Goal: Information Seeking & Learning: Learn about a topic

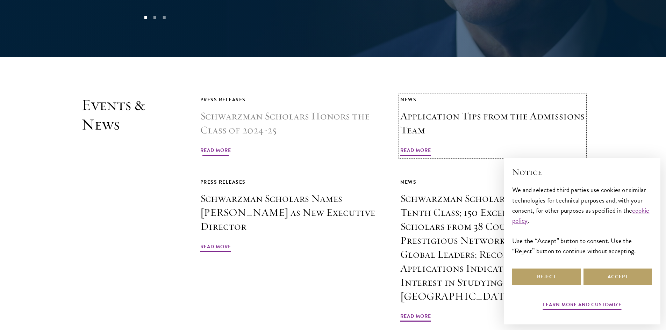
scroll to position [1678, 0]
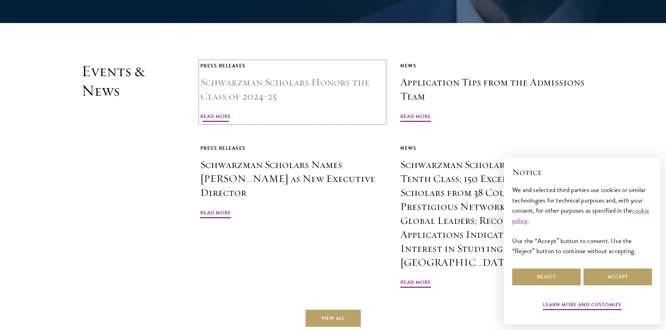
click at [230, 112] on span "Read More" at bounding box center [215, 117] width 31 height 11
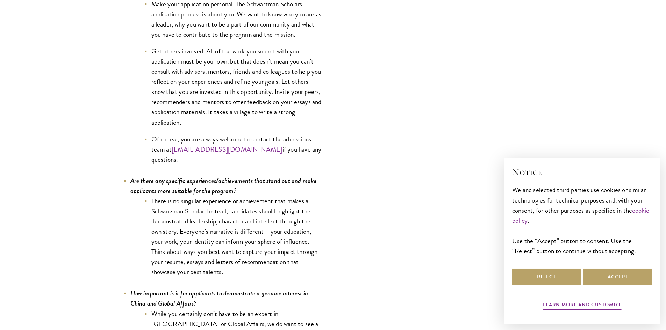
scroll to position [3041, 0]
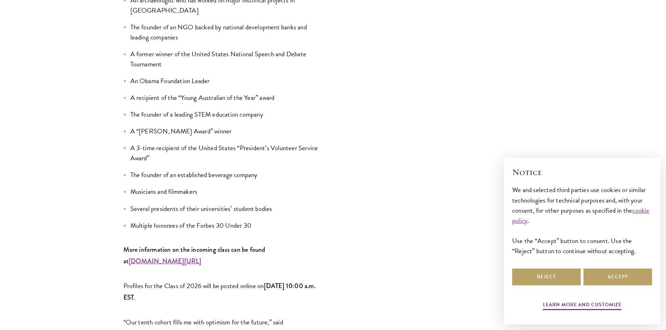
scroll to position [874, 0]
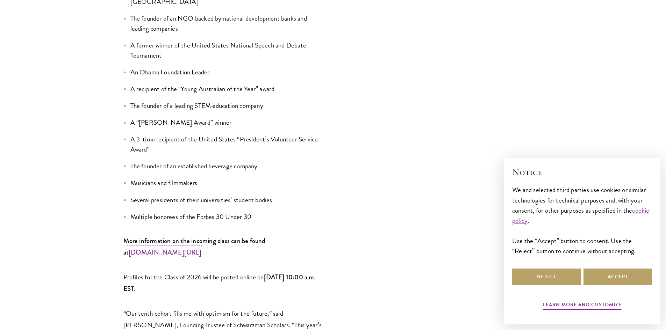
click at [201, 248] on strong "www.schwarzmanscholars.org/scholars" at bounding box center [165, 252] width 73 height 9
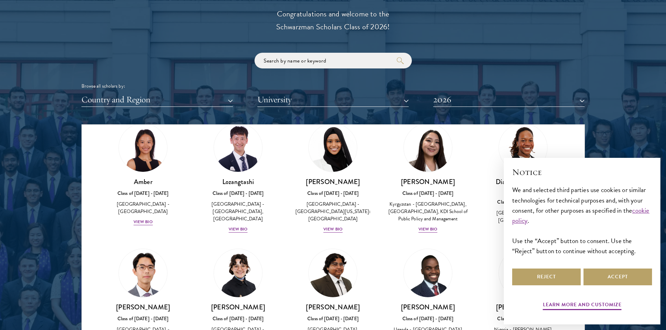
scroll to position [70, 0]
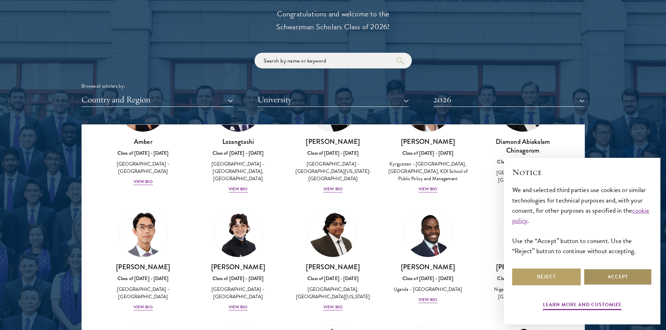
click at [613, 274] on button "Accept" at bounding box center [617, 277] width 69 height 17
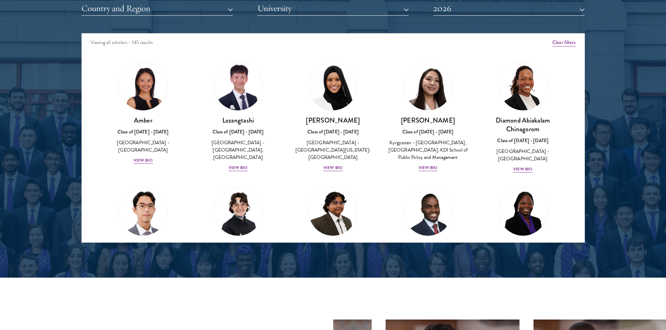
scroll to position [909, 0]
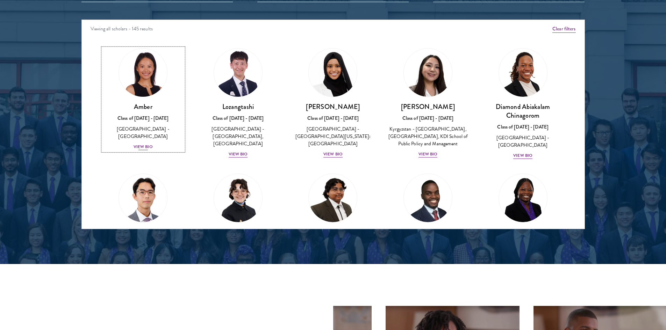
click at [150, 144] on div "View Bio" at bounding box center [143, 147] width 19 height 7
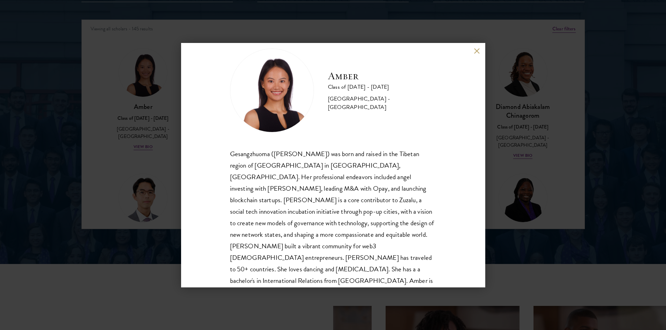
scroll to position [24, 0]
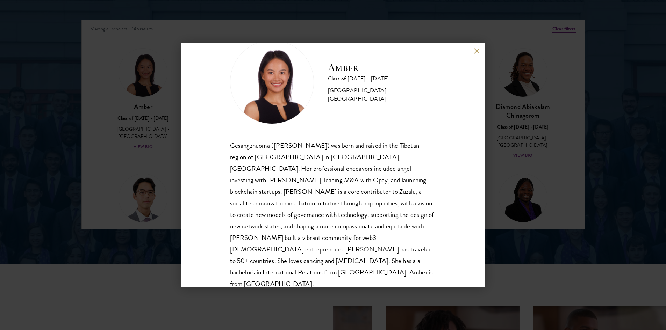
click at [173, 137] on div "Amber Class of [DATE] - [DATE] [GEOGRAPHIC_DATA] - [GEOGRAPHIC_DATA] Gesangzhuo…" at bounding box center [333, 165] width 666 height 330
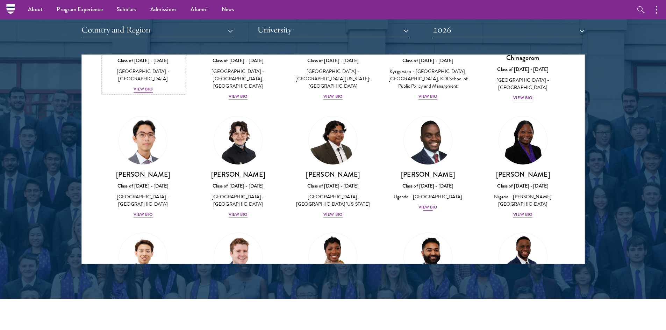
scroll to position [105, 0]
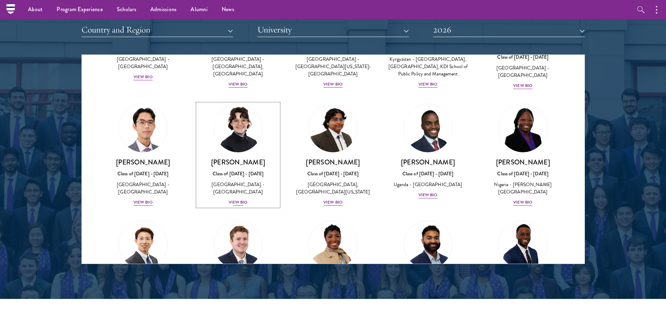
click at [235, 205] on div "[PERSON_NAME] Class of [DATE] - [DATE] [GEOGRAPHIC_DATA] - [GEOGRAPHIC_DATA] Vi…" at bounding box center [238, 182] width 81 height 49
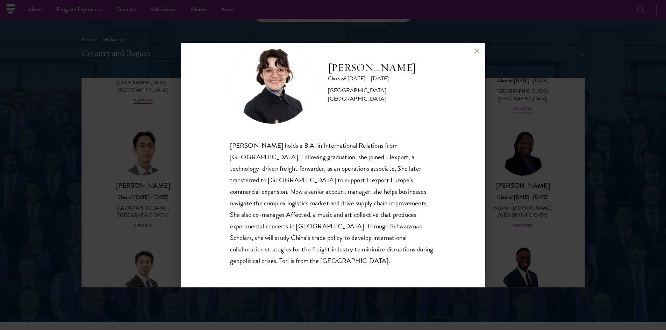
scroll to position [839, 0]
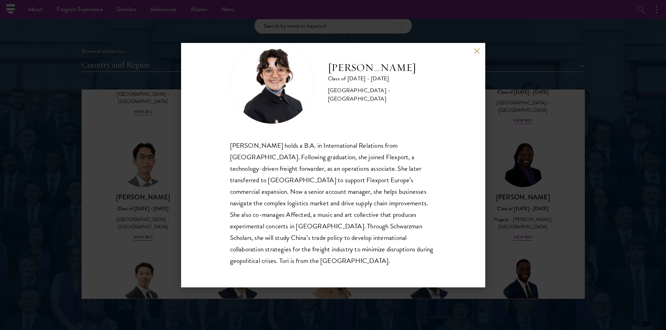
click at [473, 51] on div "[PERSON_NAME] Class of [DATE] - [DATE] [GEOGRAPHIC_DATA] - [GEOGRAPHIC_DATA] [P…" at bounding box center [333, 165] width 304 height 245
click at [476, 48] on button at bounding box center [477, 51] width 6 height 6
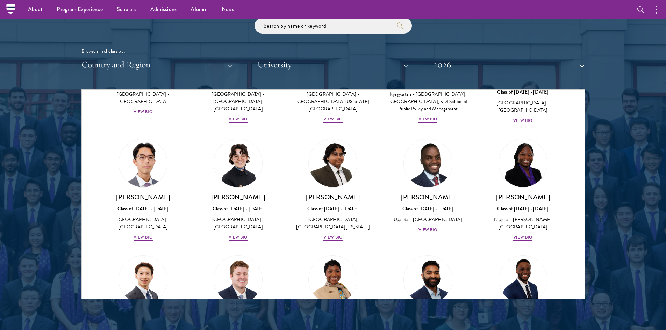
scroll to position [140, 0]
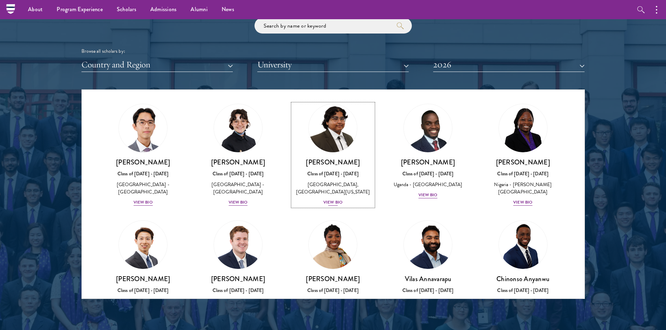
click at [332, 206] on div "View Bio" at bounding box center [332, 202] width 19 height 7
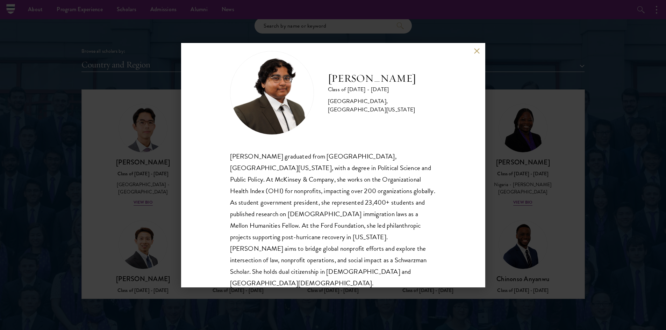
scroll to position [24, 0]
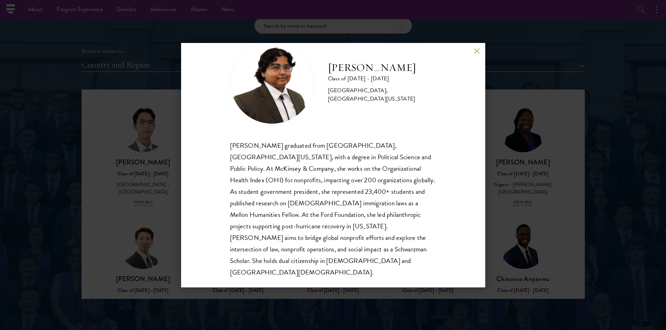
click at [478, 50] on button at bounding box center [477, 51] width 6 height 6
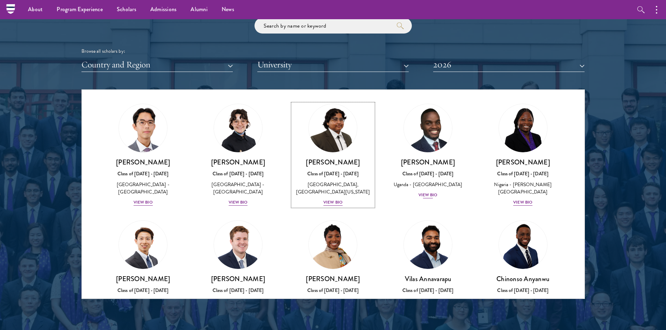
scroll to position [210, 0]
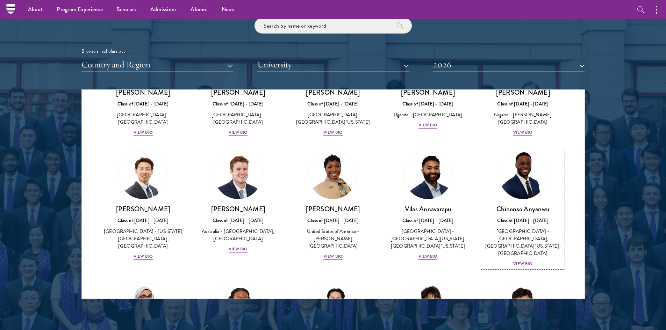
click at [517, 264] on div "View Bio" at bounding box center [522, 264] width 19 height 7
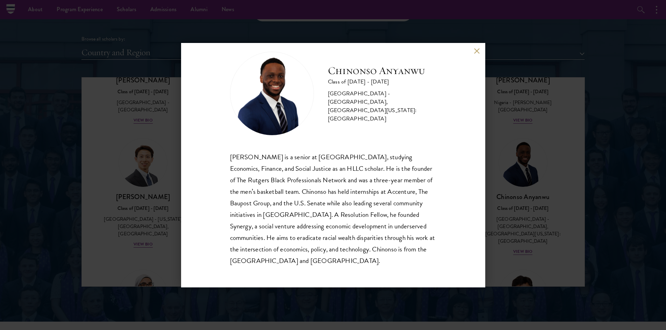
scroll to position [839, 0]
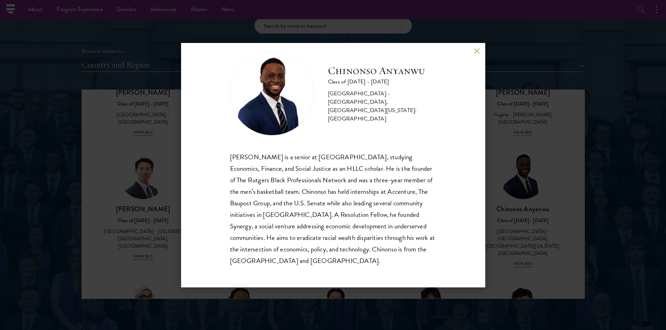
click at [477, 51] on button at bounding box center [477, 51] width 6 height 6
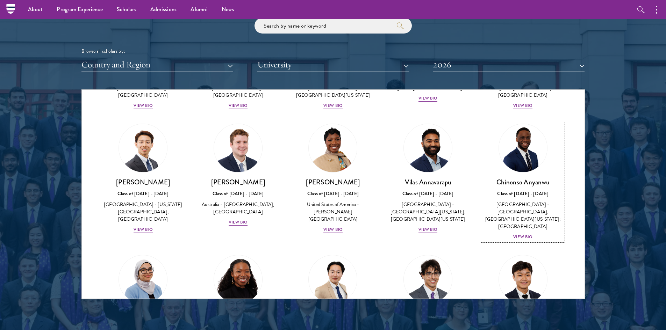
scroll to position [245, 0]
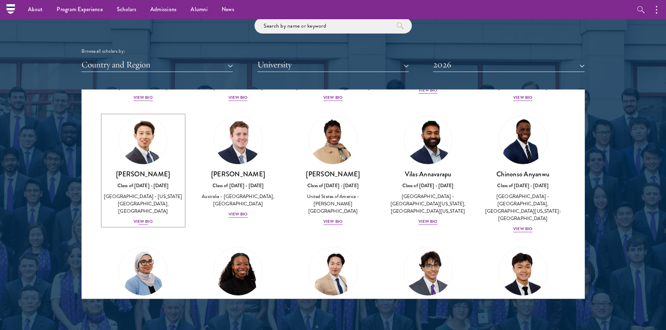
click at [144, 225] on div "View Bio" at bounding box center [143, 221] width 19 height 7
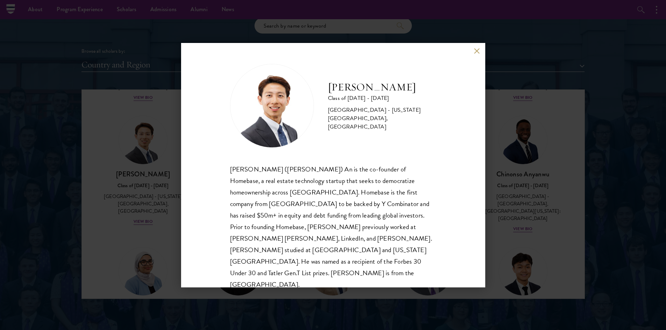
scroll to position [1, 0]
click at [474, 49] on button at bounding box center [477, 51] width 6 height 6
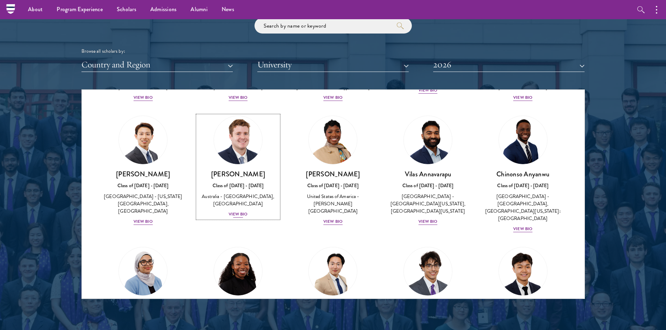
click at [234, 218] on div "View Bio" at bounding box center [238, 214] width 19 height 7
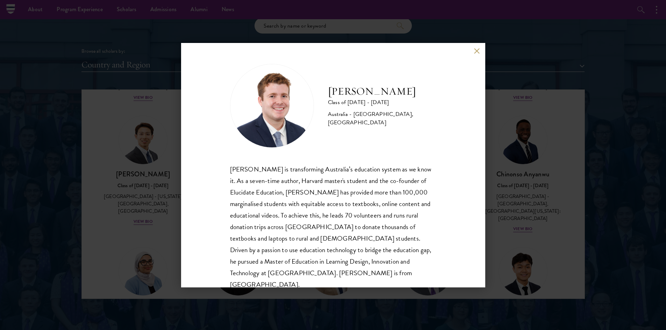
click at [478, 53] on button at bounding box center [477, 51] width 6 height 6
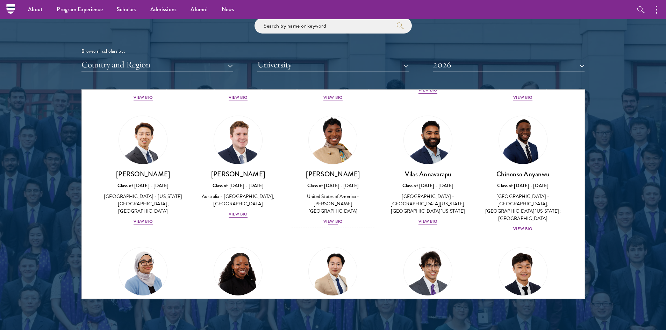
click at [335, 219] on div "View Bio" at bounding box center [332, 221] width 19 height 7
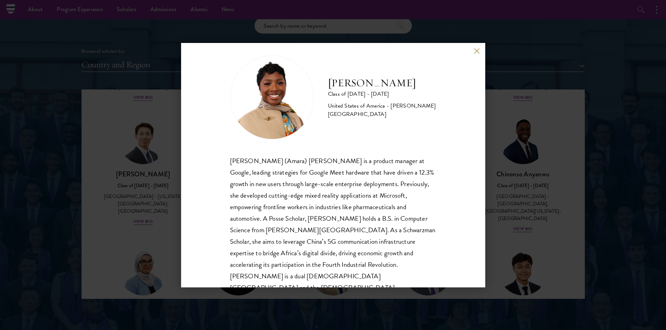
scroll to position [12, 0]
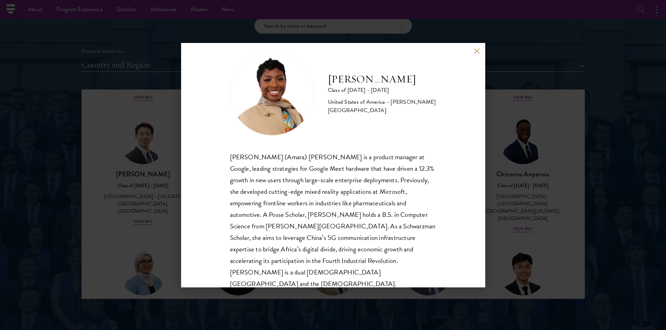
click at [476, 51] on button at bounding box center [477, 51] width 6 height 6
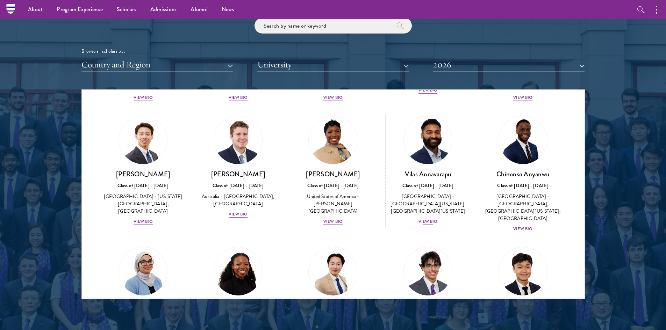
click at [418, 222] on div "View Bio" at bounding box center [427, 221] width 19 height 7
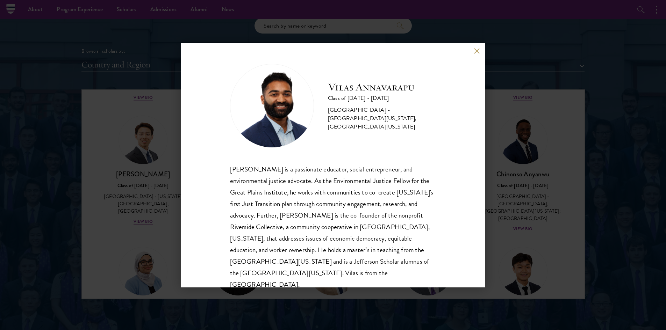
click at [474, 48] on button at bounding box center [477, 51] width 6 height 6
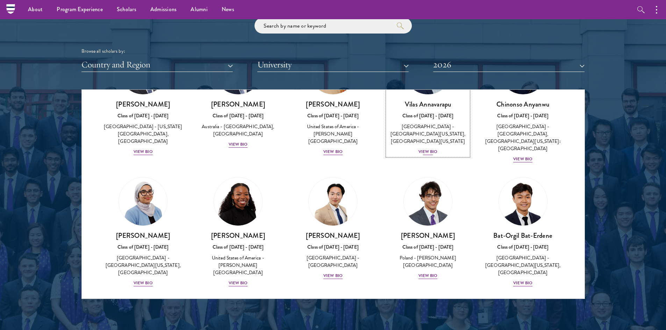
scroll to position [350, 0]
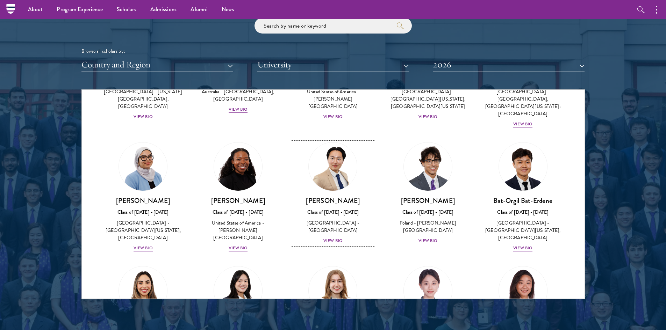
click at [335, 238] on div "View Bio" at bounding box center [332, 241] width 19 height 7
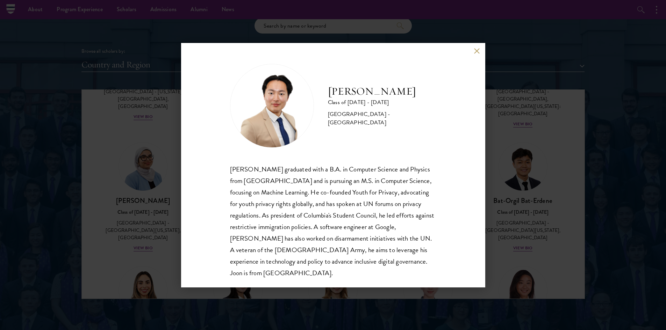
scroll to position [12, 0]
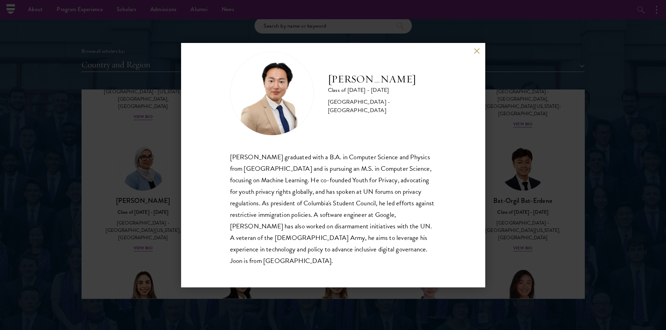
click at [503, 155] on div "[PERSON_NAME] Class of [DATE] - [DATE] [GEOGRAPHIC_DATA] - [GEOGRAPHIC_DATA] [P…" at bounding box center [333, 165] width 666 height 330
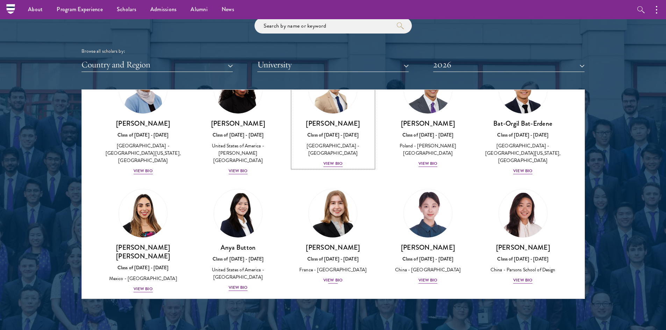
scroll to position [497, 0]
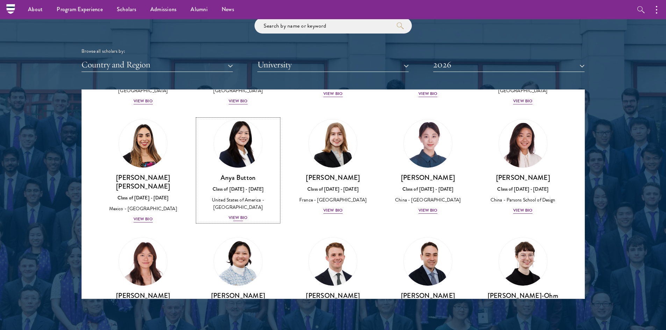
click at [238, 215] on div "View Bio" at bounding box center [238, 218] width 19 height 7
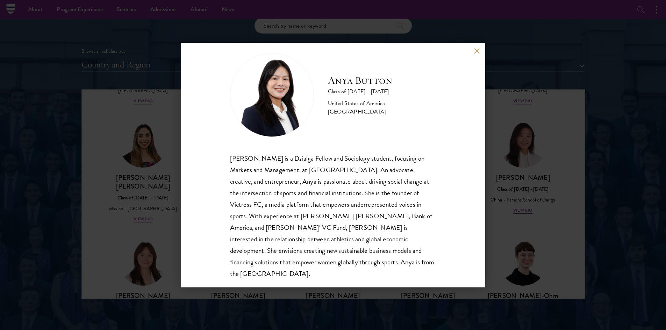
scroll to position [12, 0]
click at [474, 54] on button at bounding box center [477, 51] width 6 height 6
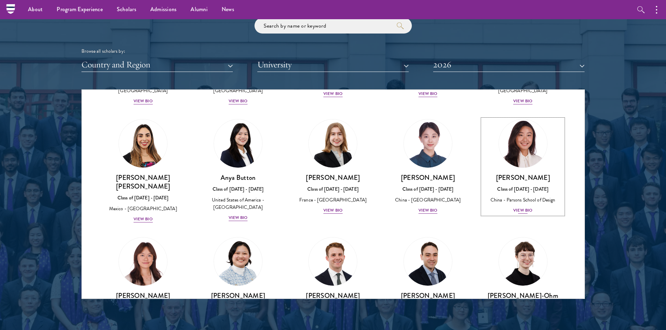
click at [517, 207] on div "View Bio" at bounding box center [522, 210] width 19 height 7
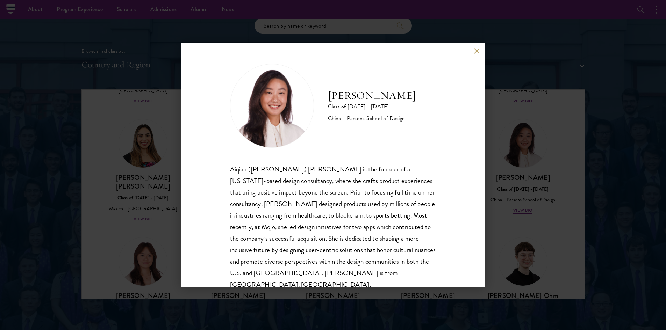
scroll to position [12, 0]
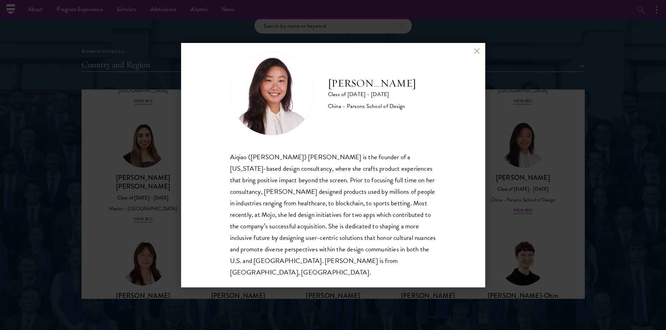
click at [475, 53] on button at bounding box center [477, 51] width 6 height 6
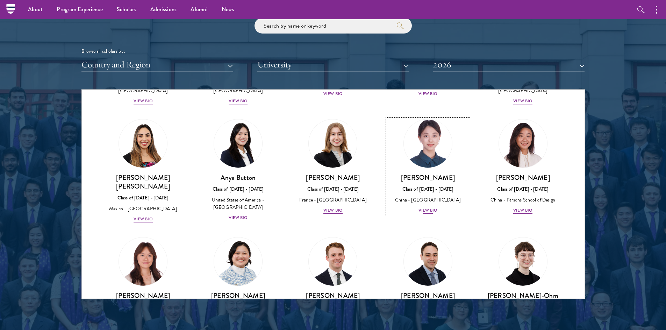
click at [422, 207] on div "View Bio" at bounding box center [427, 210] width 19 height 7
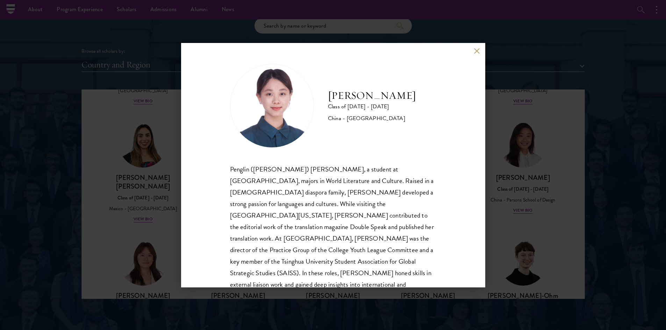
click at [479, 52] on button at bounding box center [477, 51] width 6 height 6
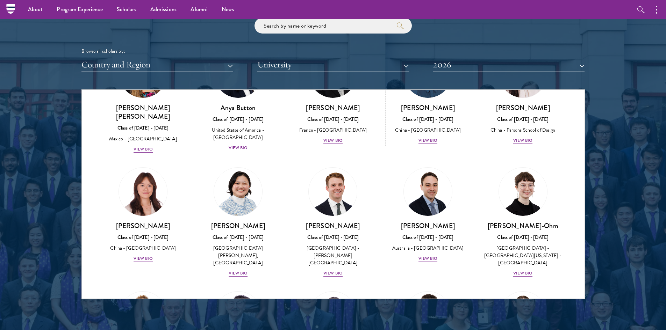
scroll to position [602, 0]
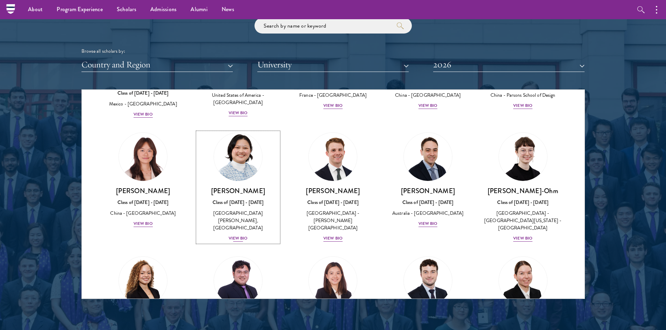
click at [238, 235] on div "View Bio" at bounding box center [238, 238] width 19 height 7
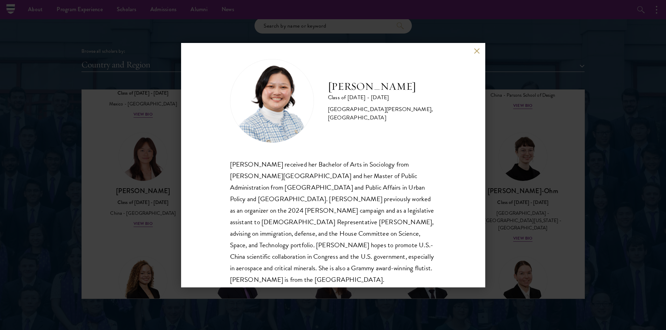
scroll to position [12, 0]
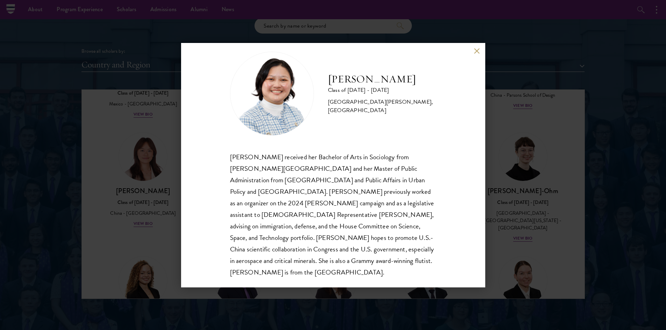
click at [474, 52] on button at bounding box center [477, 51] width 6 height 6
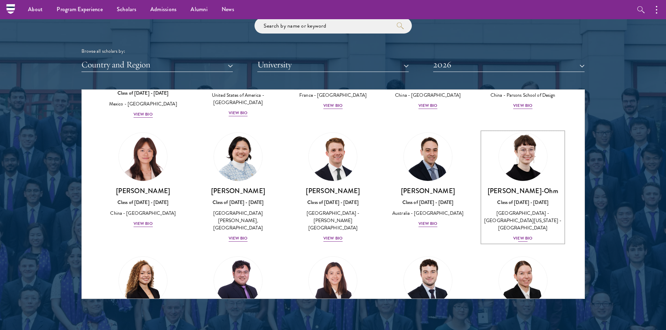
click at [516, 235] on div "View Bio" at bounding box center [522, 238] width 19 height 7
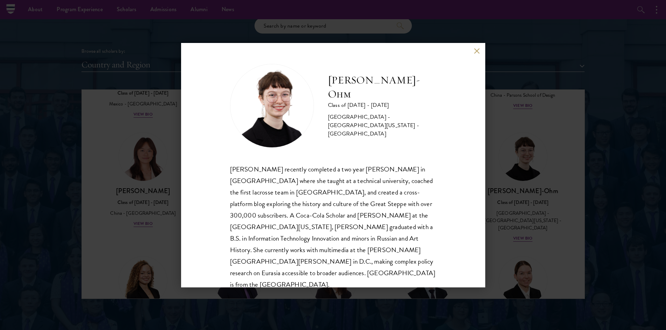
click at [475, 50] on button at bounding box center [477, 51] width 6 height 6
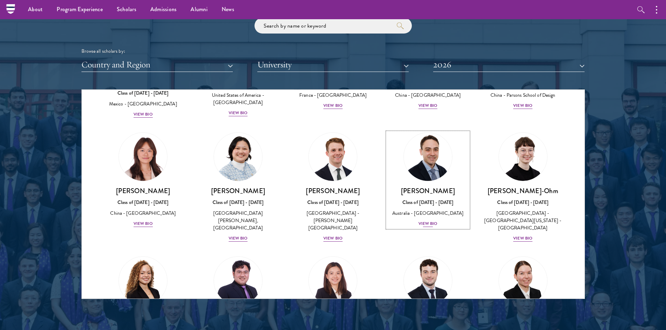
click at [428, 221] on div "View Bio" at bounding box center [427, 224] width 19 height 7
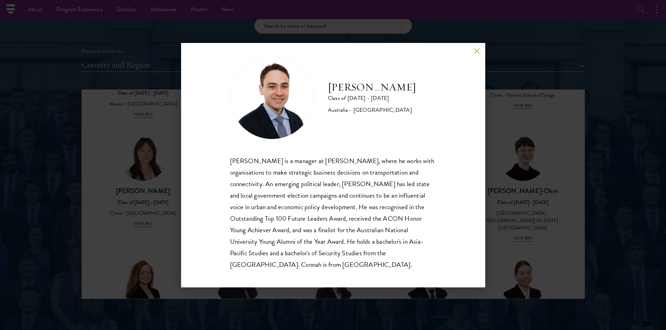
scroll to position [12, 0]
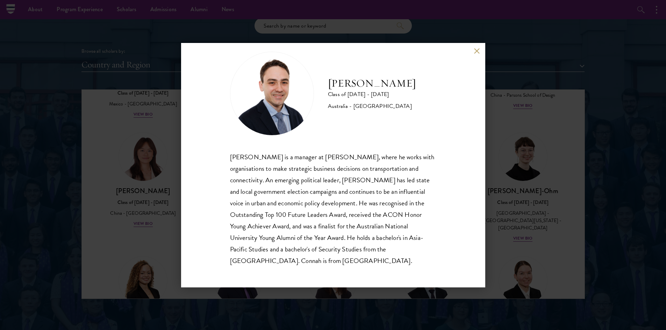
click at [475, 49] on button at bounding box center [477, 51] width 6 height 6
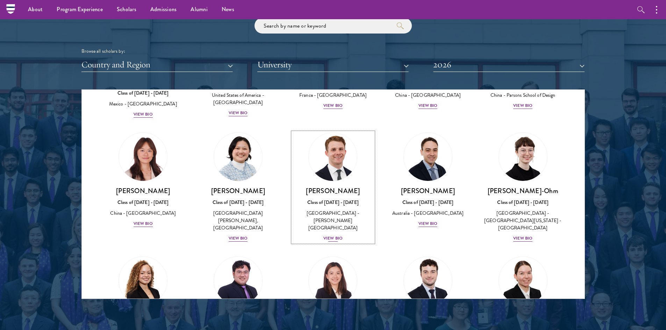
click at [330, 235] on div "View Bio" at bounding box center [332, 238] width 19 height 7
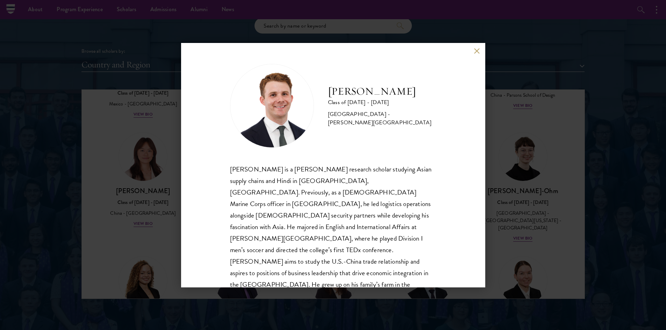
click at [477, 55] on div "[PERSON_NAME] Class of [DATE] - [DATE] [GEOGRAPHIC_DATA] - [PERSON_NAME][GEOGRA…" at bounding box center [333, 165] width 304 height 245
click at [475, 52] on button at bounding box center [477, 51] width 6 height 6
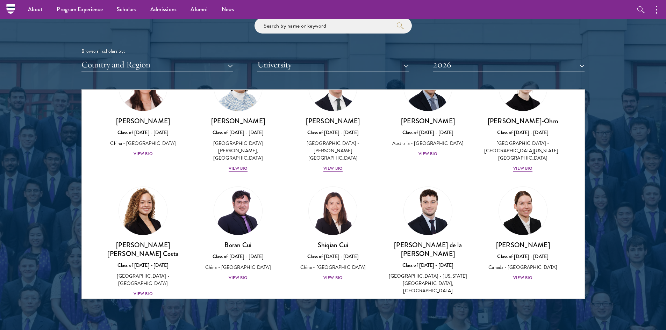
scroll to position [741, 0]
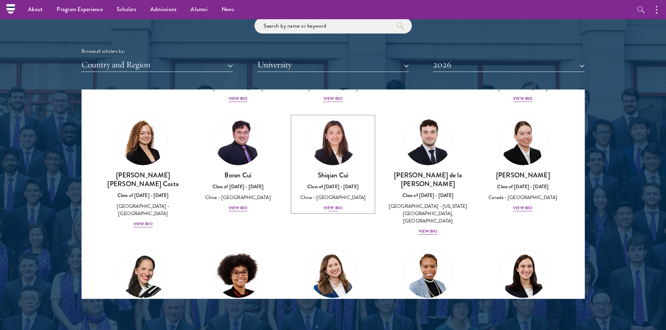
click at [323, 205] on div "View Bio" at bounding box center [332, 208] width 19 height 7
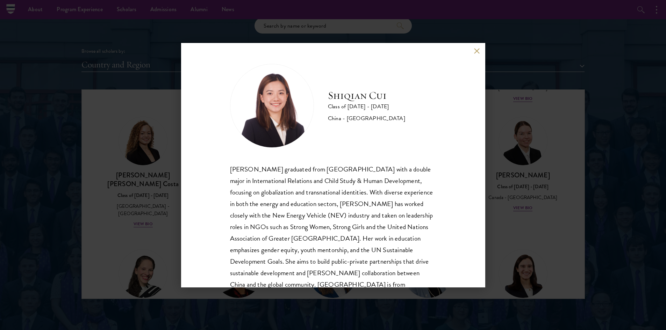
click at [475, 51] on button at bounding box center [477, 51] width 6 height 6
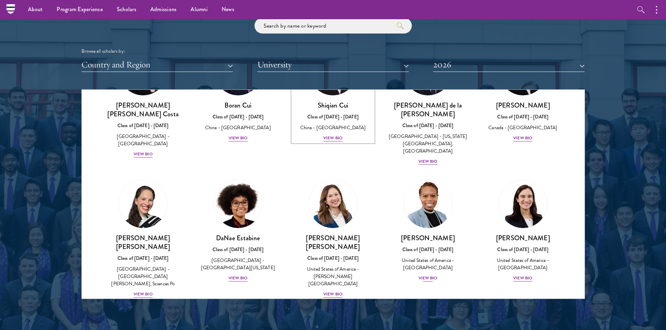
scroll to position [846, 0]
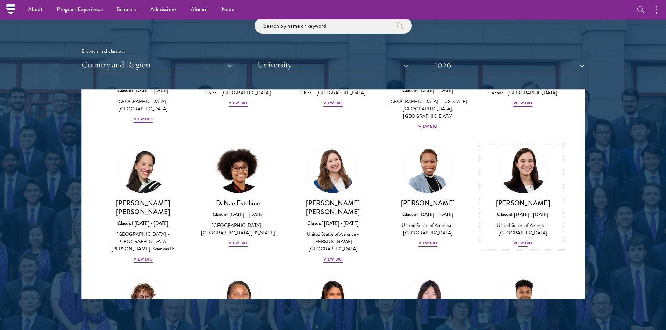
click at [526, 240] on div "View Bio" at bounding box center [522, 243] width 19 height 7
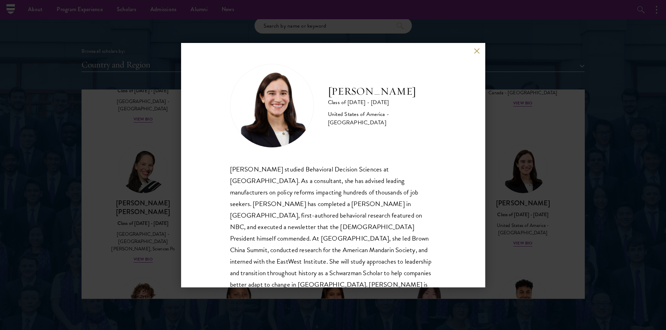
click at [478, 52] on button at bounding box center [477, 51] width 6 height 6
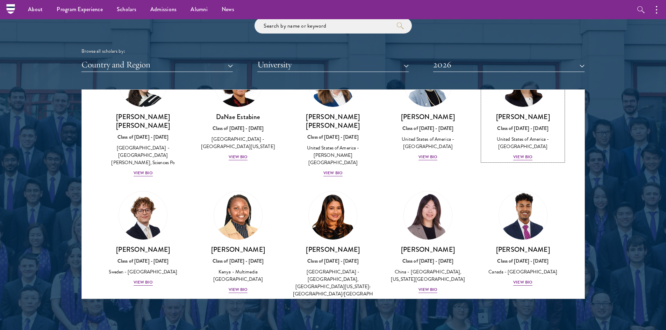
scroll to position [951, 0]
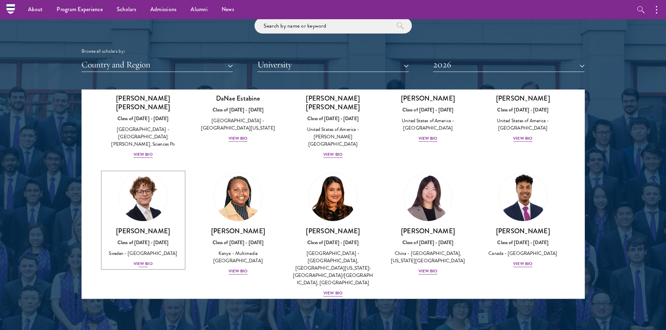
click at [144, 261] on div "View Bio" at bounding box center [143, 264] width 19 height 7
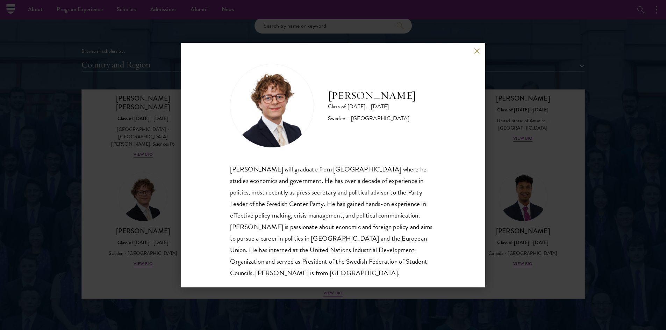
click at [478, 52] on button at bounding box center [477, 51] width 6 height 6
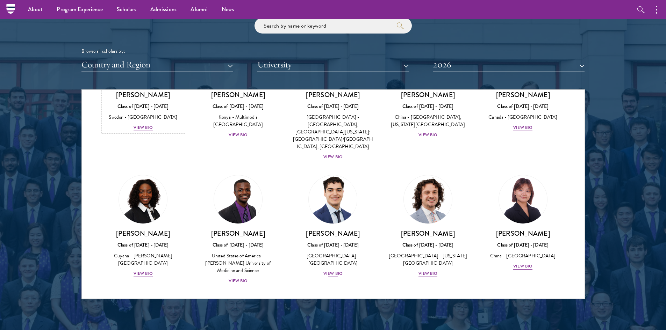
scroll to position [1091, 0]
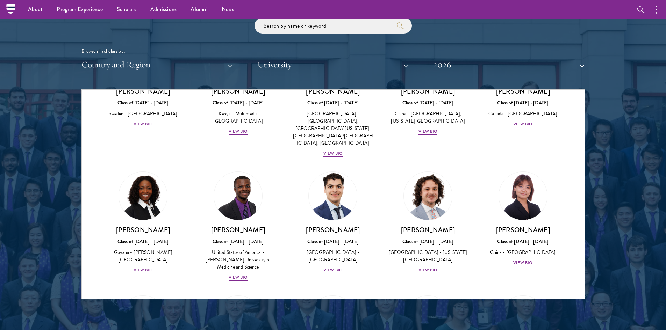
click at [331, 267] on div "View Bio" at bounding box center [332, 270] width 19 height 7
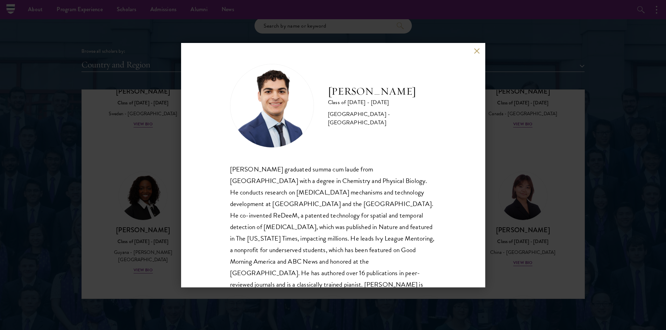
click at [479, 49] on button at bounding box center [477, 51] width 6 height 6
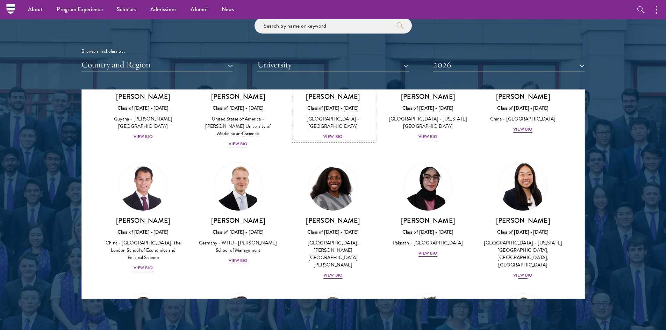
scroll to position [1231, 0]
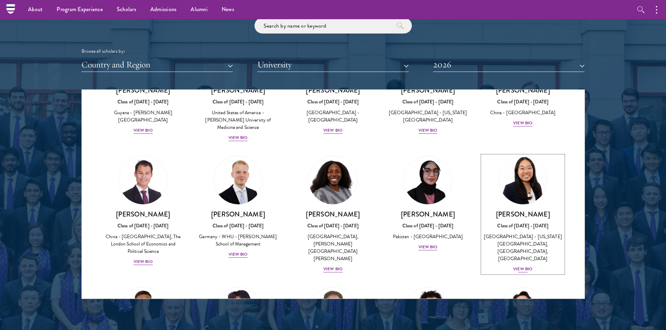
click at [513, 266] on div "View Bio" at bounding box center [522, 269] width 19 height 7
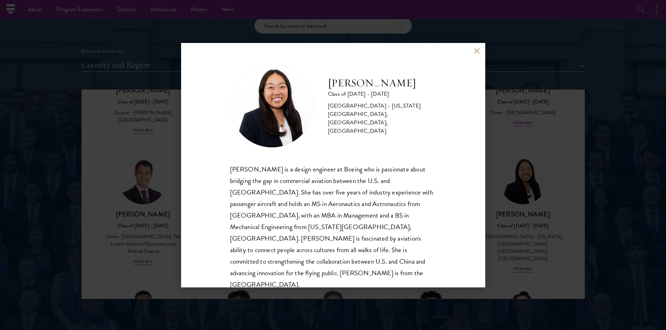
click at [475, 55] on div "[PERSON_NAME] Class of [DATE] - [DATE] [GEOGRAPHIC_DATA] - [US_STATE][GEOGRAPHI…" at bounding box center [333, 165] width 304 height 245
click at [476, 52] on button at bounding box center [477, 51] width 6 height 6
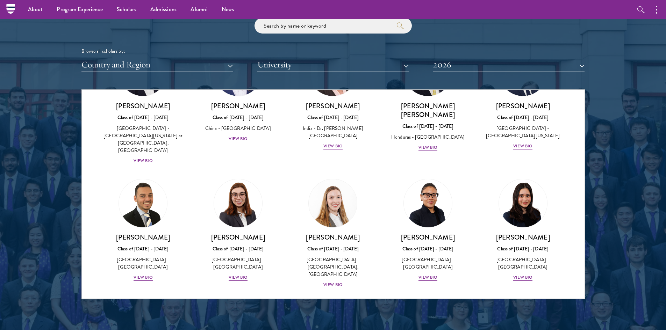
scroll to position [1476, 0]
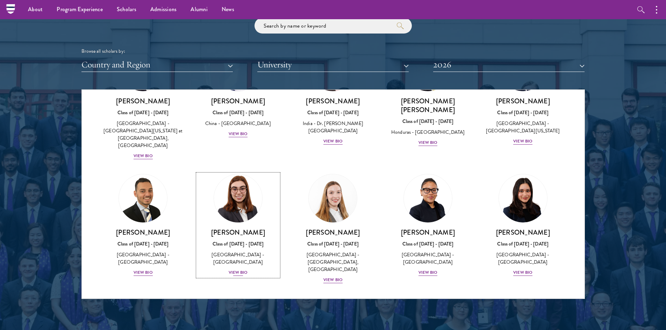
click at [235, 270] on div "View Bio" at bounding box center [238, 273] width 19 height 7
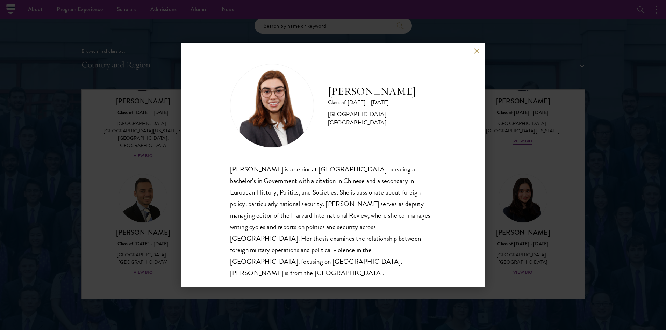
click at [476, 54] on button at bounding box center [477, 51] width 6 height 6
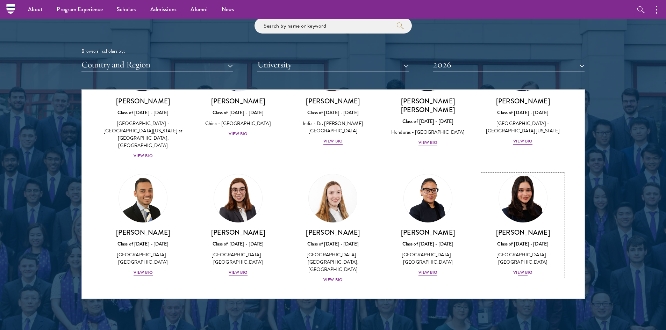
click at [513, 270] on div "View Bio" at bounding box center [522, 273] width 19 height 7
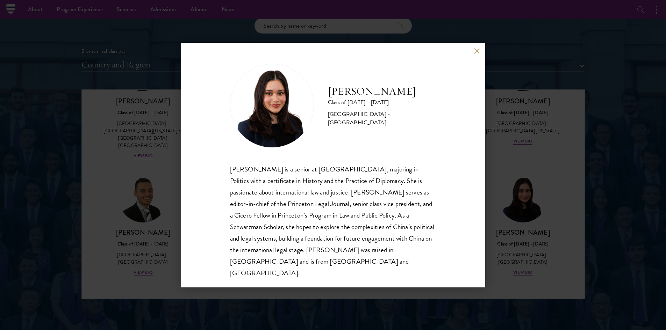
click at [474, 54] on button at bounding box center [477, 51] width 6 height 6
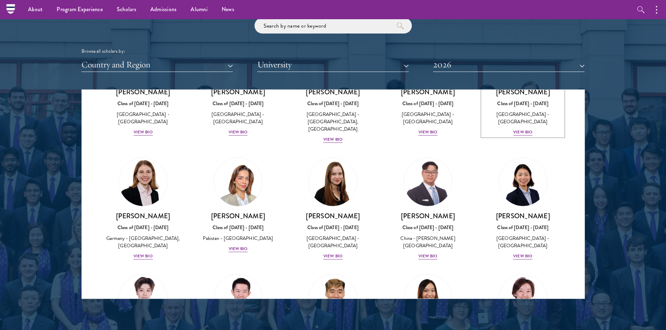
scroll to position [1615, 0]
click at [518, 254] on div "View Bio" at bounding box center [522, 257] width 19 height 7
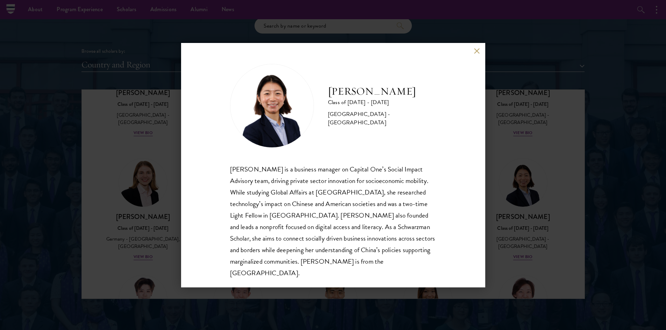
click at [475, 50] on button at bounding box center [477, 51] width 6 height 6
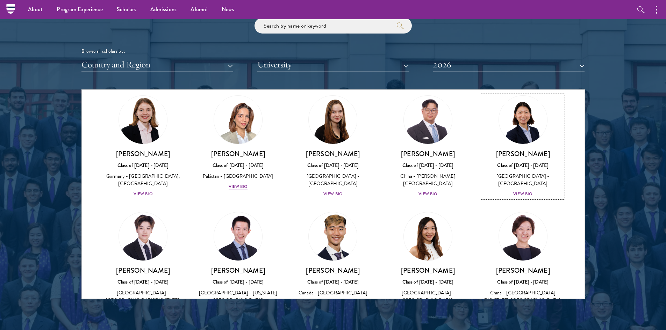
scroll to position [1719, 0]
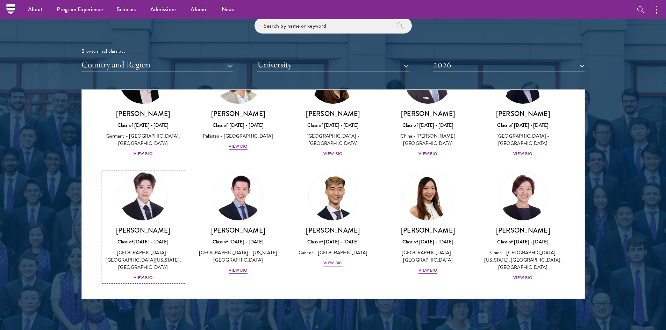
click at [146, 275] on div "View Bio" at bounding box center [143, 278] width 19 height 7
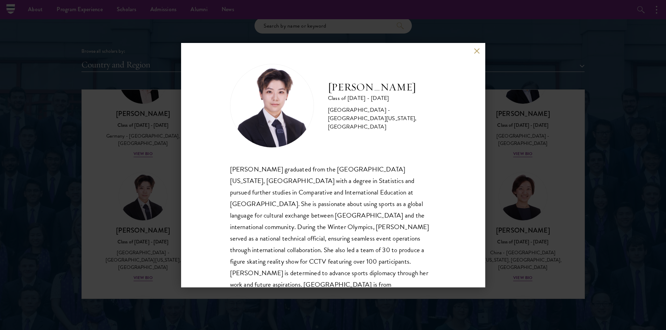
scroll to position [12, 0]
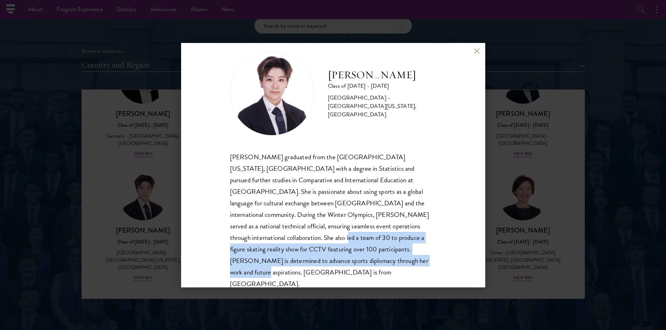
drag, startPoint x: 408, startPoint y: 223, endPoint x: 409, endPoint y: 257, distance: 34.3
click at [409, 257] on div "[PERSON_NAME] graduated from the [GEOGRAPHIC_DATA][US_STATE], [GEOGRAPHIC_DATA]…" at bounding box center [333, 220] width 206 height 139
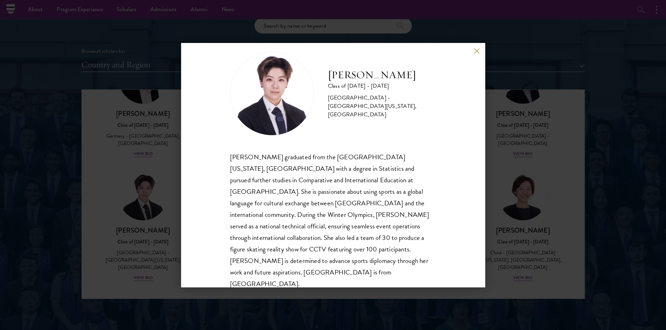
click at [478, 46] on div "[PERSON_NAME] Class of [DATE] - [DATE] [GEOGRAPHIC_DATA] - [GEOGRAPHIC_DATA][US…" at bounding box center [333, 165] width 304 height 245
click at [474, 52] on button at bounding box center [477, 51] width 6 height 6
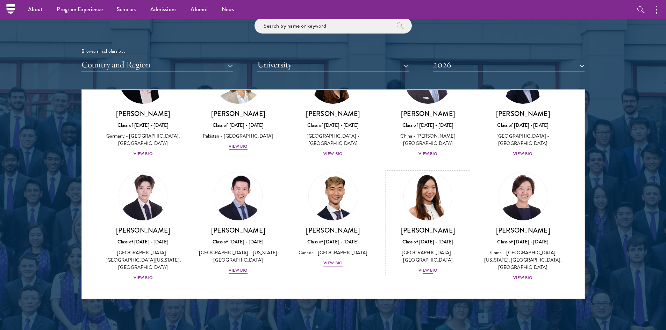
click at [425, 267] on div "View Bio" at bounding box center [427, 270] width 19 height 7
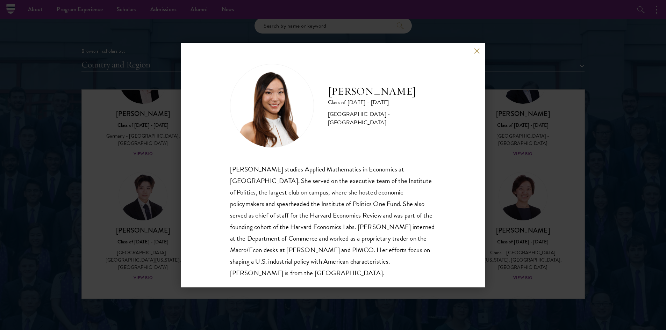
scroll to position [1, 0]
click at [478, 51] on button at bounding box center [477, 51] width 6 height 6
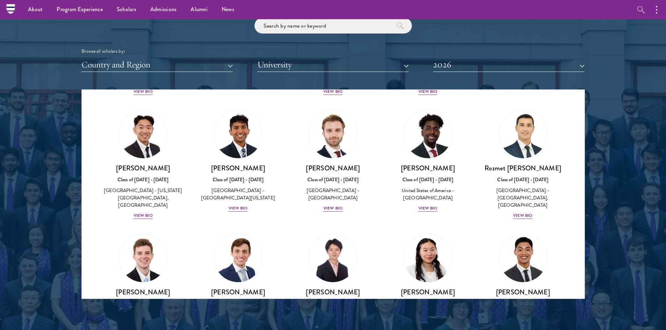
scroll to position [3009, 0]
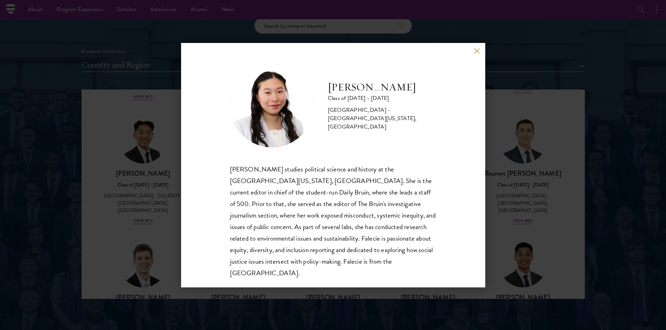
scroll to position [1, 0]
click at [429, 212] on div "[PERSON_NAME] studies political science and history at the [GEOGRAPHIC_DATA][US…" at bounding box center [333, 220] width 206 height 115
click at [119, 66] on div "[PERSON_NAME] Class of [DATE] - [DATE] [GEOGRAPHIC_DATA] - [GEOGRAPHIC_DATA][US…" at bounding box center [333, 165] width 666 height 330
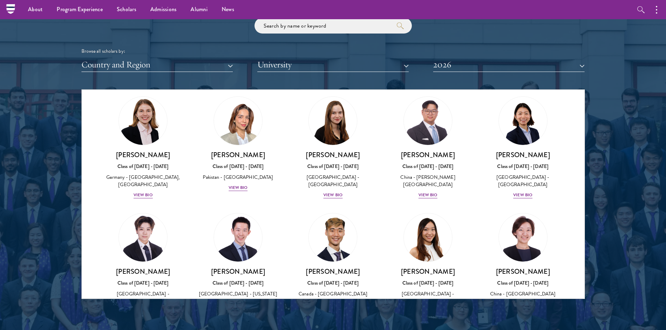
scroll to position [2976, 0]
